Goal: Navigation & Orientation: Find specific page/section

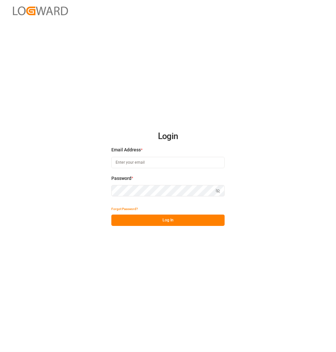
click at [142, 165] on input at bounding box center [167, 162] width 113 height 11
type input "[PERSON_NAME][EMAIL_ADDRESS][DOMAIN_NAME]"
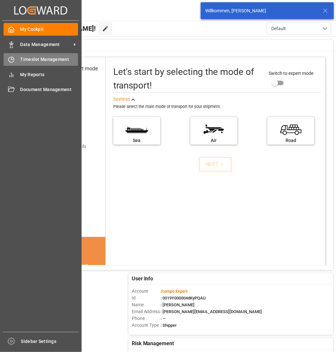
click at [8, 55] on div "Timeslot Management Timeslot Management" at bounding box center [41, 59] width 75 height 13
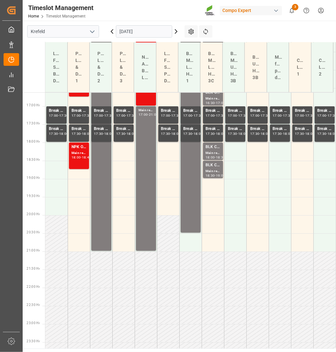
scroll to position [603, 0]
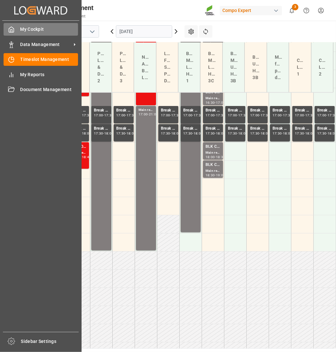
click at [29, 33] on div "My Cockpit My Cockpit" at bounding box center [41, 29] width 75 height 13
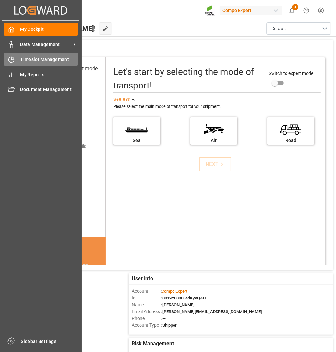
click at [18, 56] on div "Timeslot Management Timeslot Management" at bounding box center [41, 59] width 75 height 13
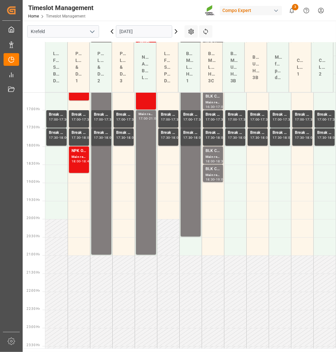
scroll to position [603, 0]
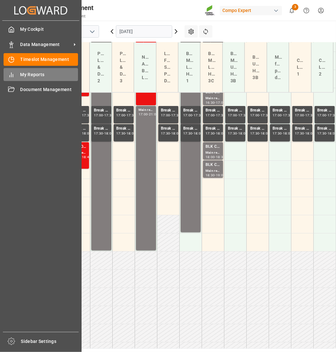
click at [9, 77] on icon at bounding box center [11, 75] width 6 height 6
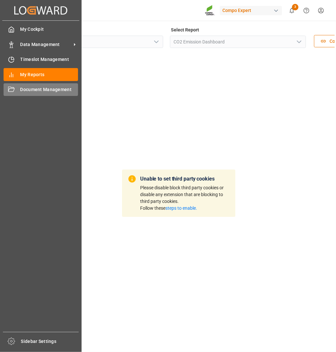
click at [36, 89] on span "Document Management" at bounding box center [49, 89] width 58 height 7
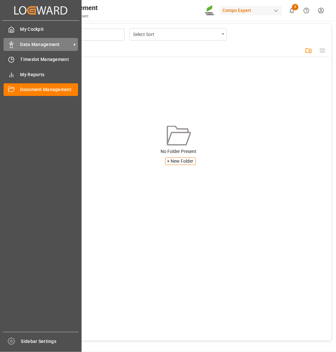
click at [35, 46] on span "Data Management" at bounding box center [45, 44] width 51 height 7
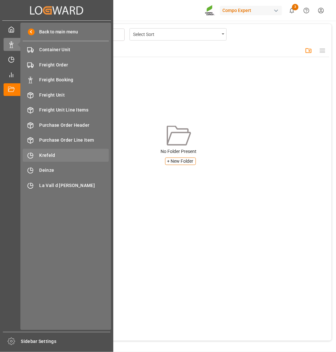
click at [77, 151] on div "Krefeld Krefeld" at bounding box center [66, 155] width 86 height 13
